Goal: Navigation & Orientation: Find specific page/section

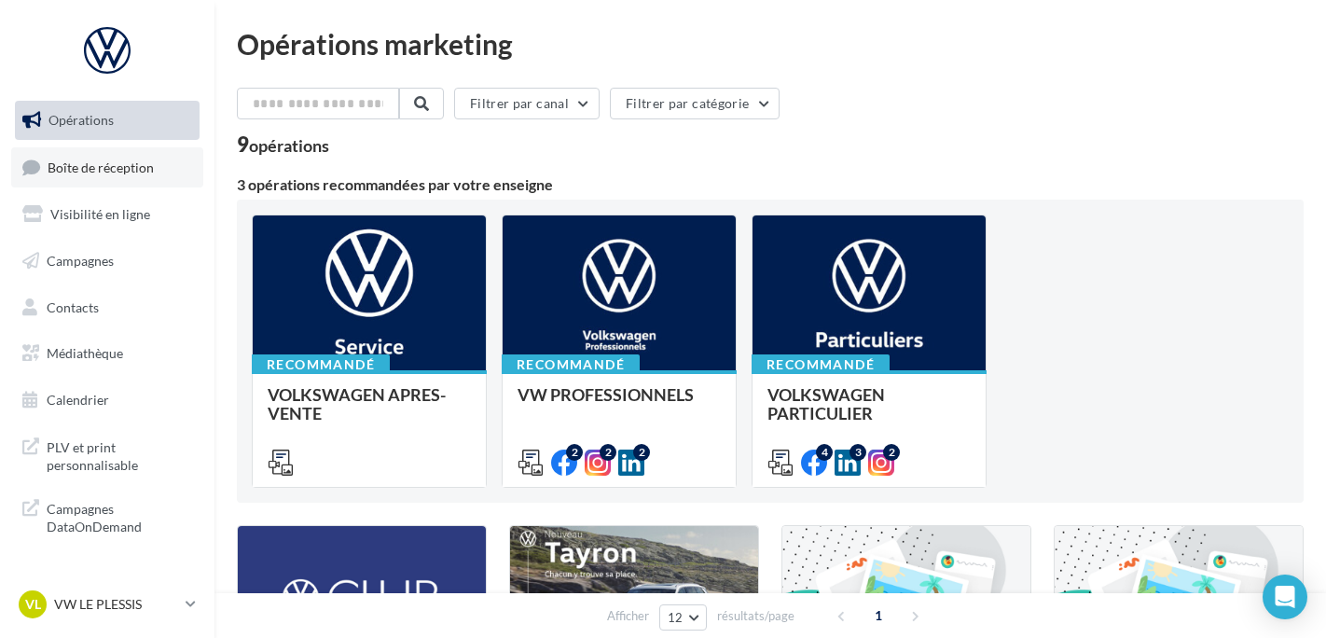
click at [165, 156] on link "Boîte de réception" at bounding box center [107, 167] width 192 height 40
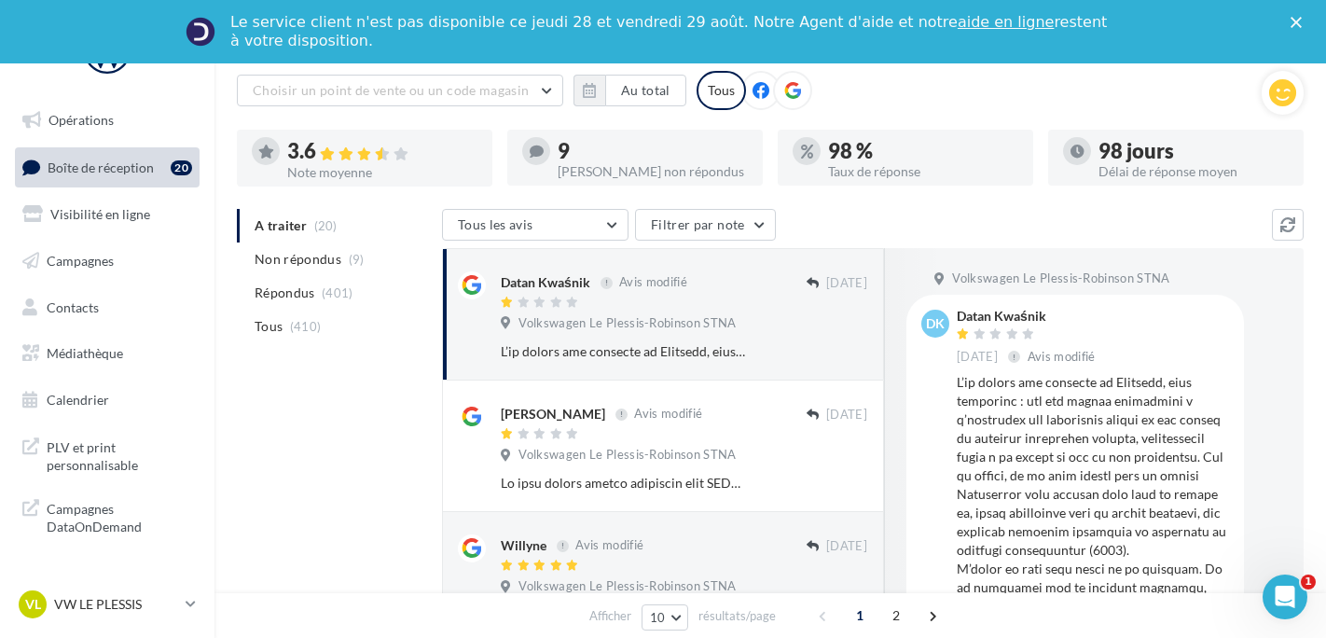
scroll to position [186, 0]
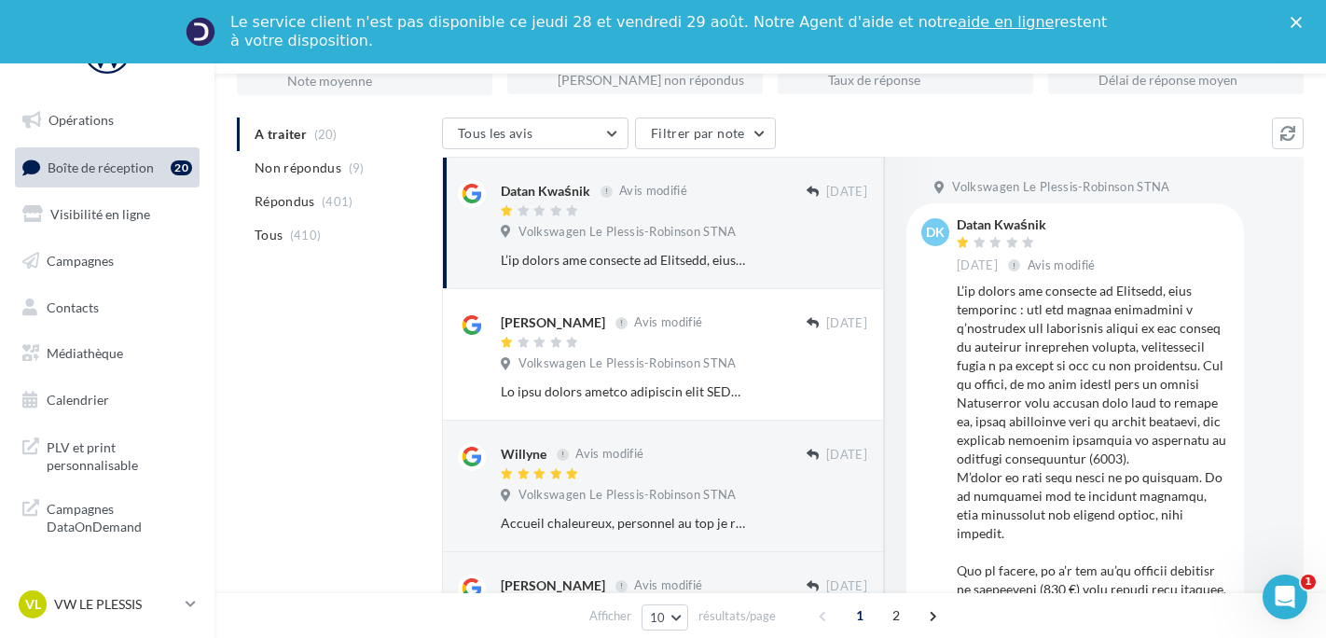
click at [123, 584] on nav "Opérations Boîte de réception 20 Visibilité en ligne Campagnes Contacts Médiath…" at bounding box center [107, 319] width 214 height 638
click at [122, 587] on link "VL VW LE PLESSIS vw-lep-ale" at bounding box center [107, 603] width 185 height 35
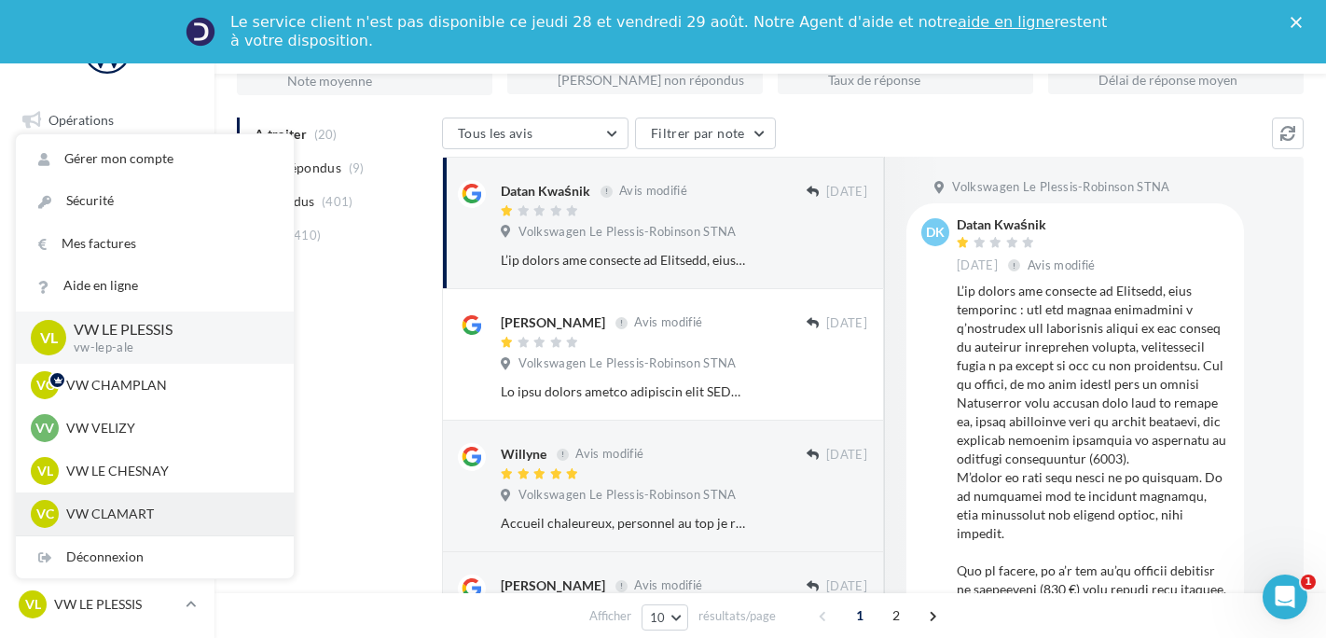
click at [142, 492] on div "VC VW CLAMART vw-cla-ale" at bounding box center [155, 513] width 278 height 43
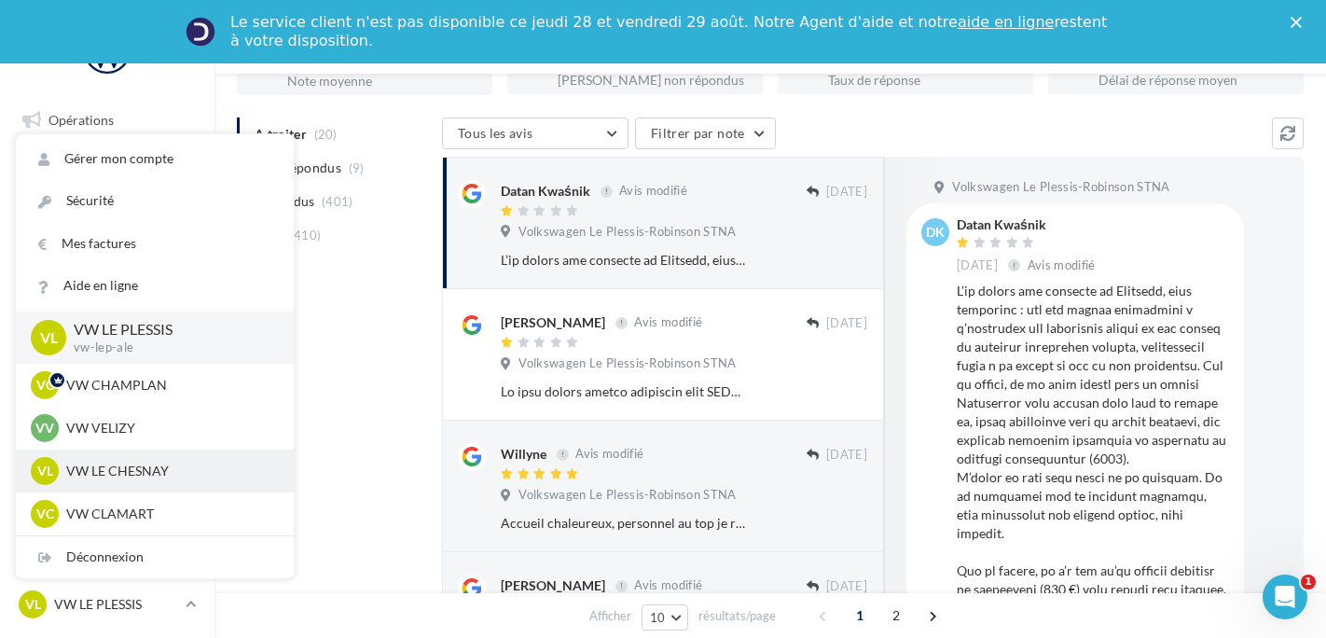
click at [169, 472] on p "VW LE CHESNAY" at bounding box center [168, 470] width 205 height 19
